Goal: Unclear

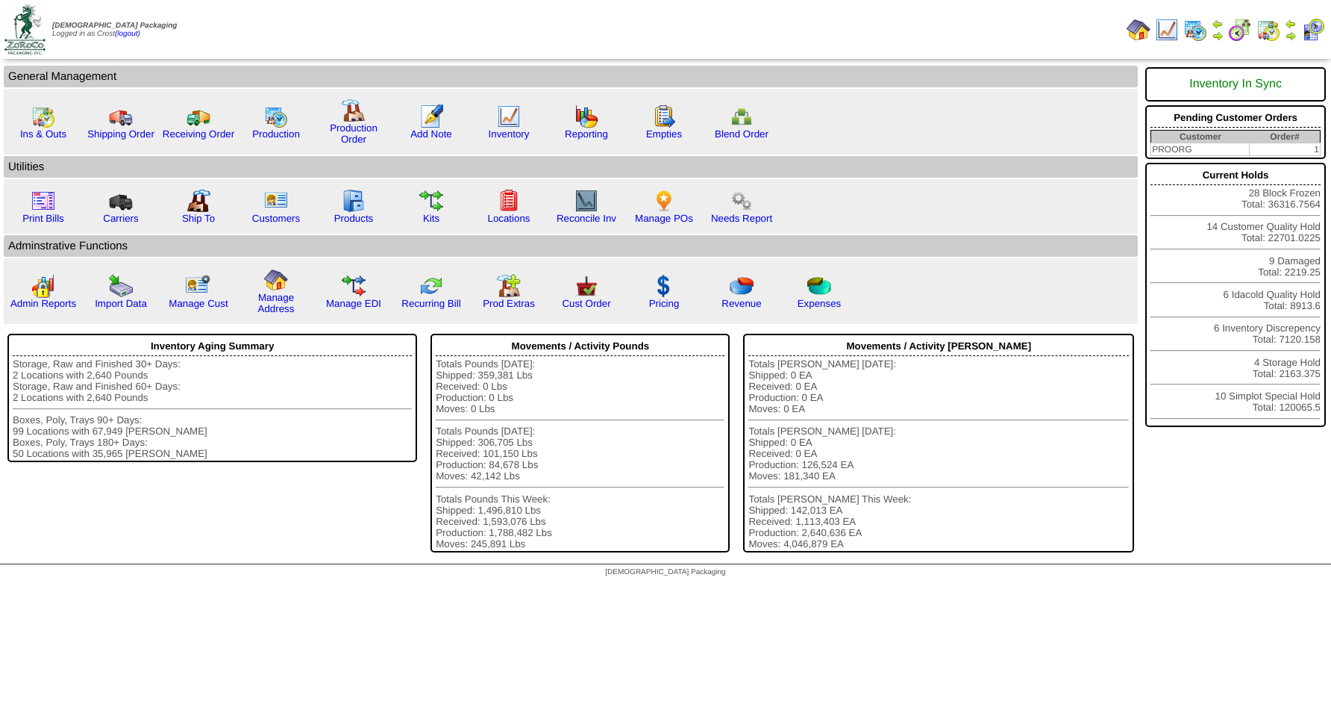
click at [271, 575] on div "[DEMOGRAPHIC_DATA] Packaging" at bounding box center [665, 574] width 1331 height 20
click at [266, 560] on td "Inventory Aging Summary Storage, Raw and Finished 30+ Days: 2 Locations with 2,…" at bounding box center [212, 445] width 422 height 234
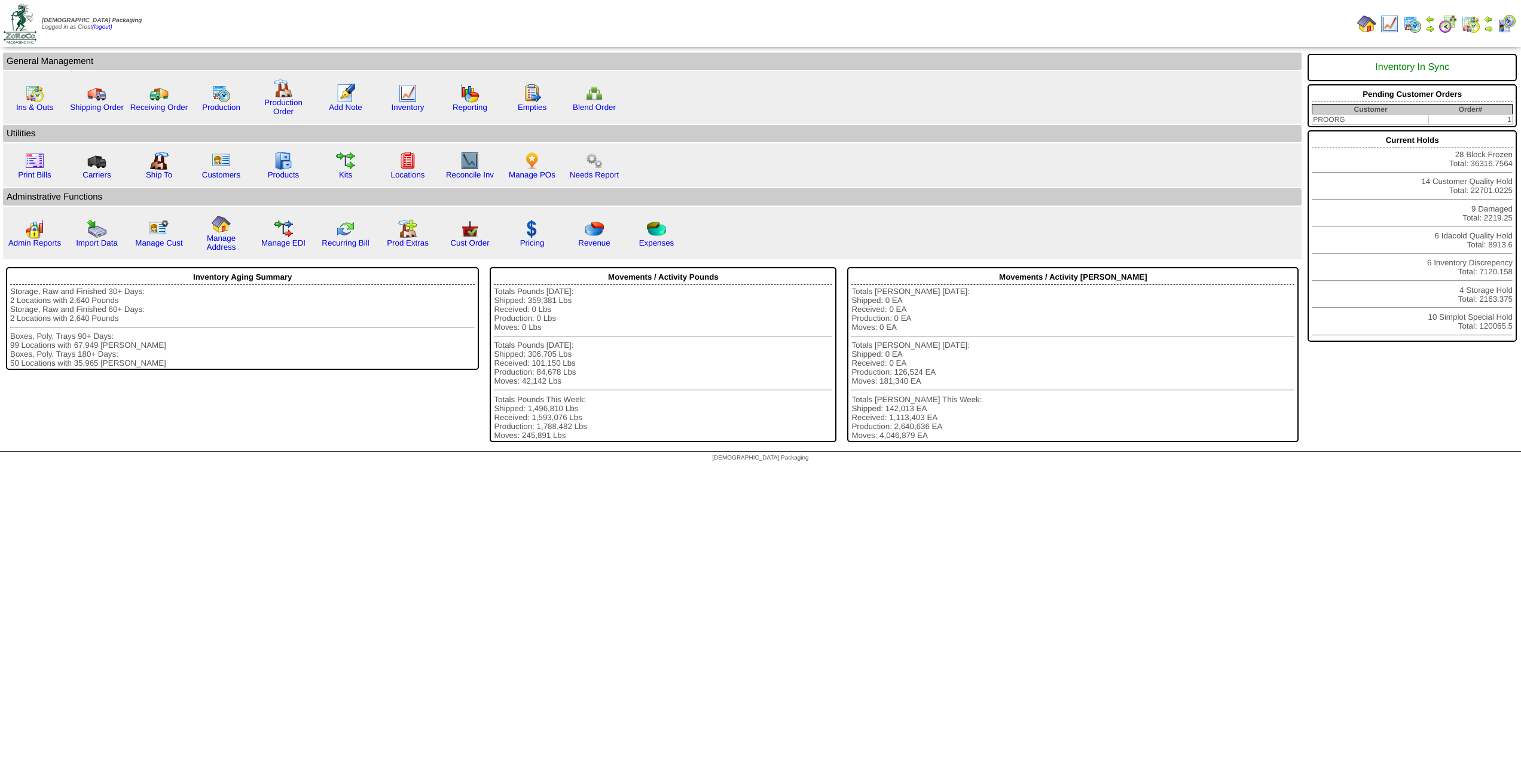
click at [449, 39] on td "Print All" at bounding box center [872, 23] width 959 height 45
